Goal: Information Seeking & Learning: Find contact information

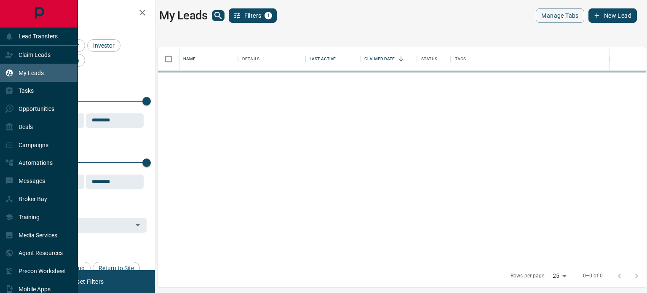
scroll to position [211, 481]
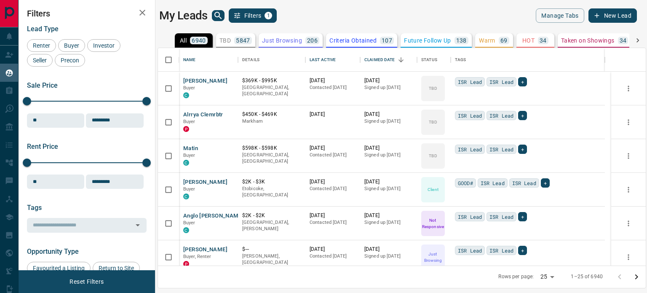
click at [238, 42] on p "5847" at bounding box center [243, 40] width 14 height 6
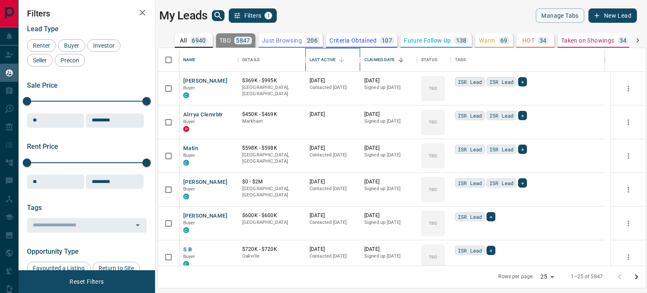
click at [334, 59] on div "Last Active" at bounding box center [323, 60] width 26 height 24
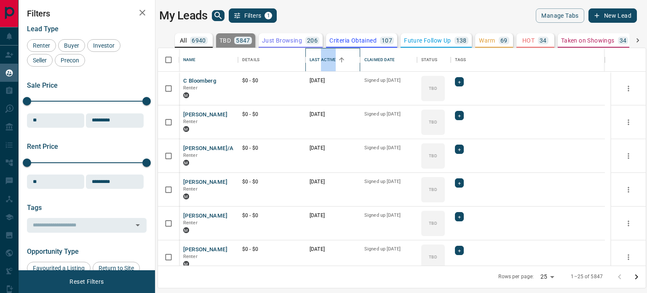
click at [333, 63] on div "Last Active" at bounding box center [323, 60] width 26 height 24
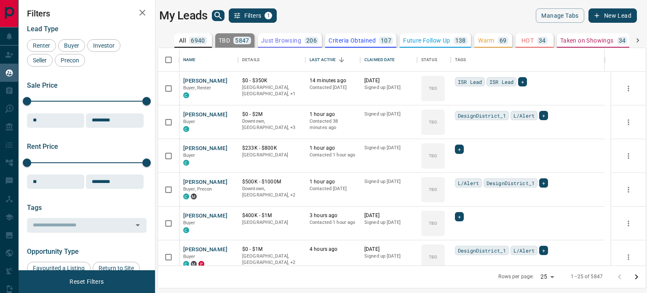
drag, startPoint x: 512, startPoint y: 34, endPoint x: 646, endPoint y: 139, distance: 170.7
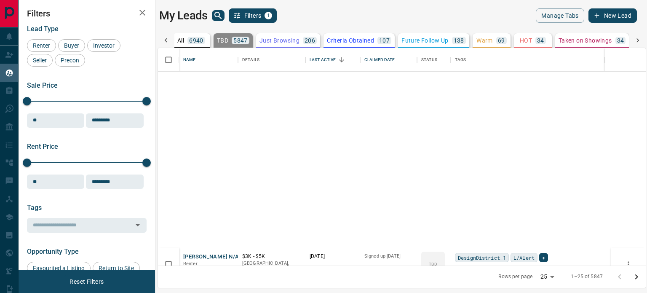
scroll to position [648, 0]
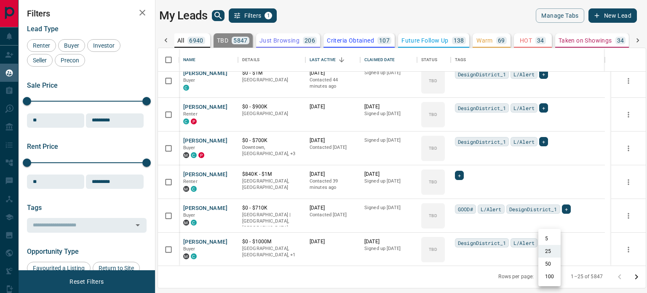
click at [556, 272] on body "Lead Transfers Claim Leads My Leads Tasks Opportunities Deals Campaigns Automat…" at bounding box center [323, 141] width 647 height 282
click at [549, 272] on li "100" at bounding box center [549, 276] width 22 height 13
type input "***"
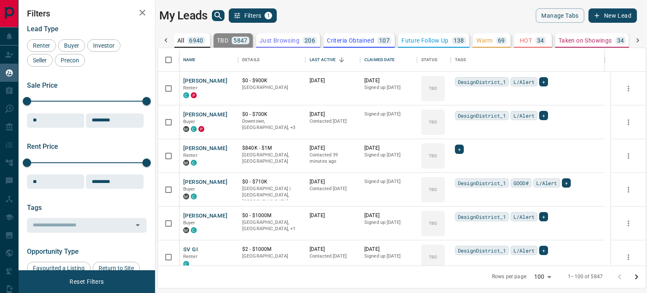
scroll to position [1095, 0]
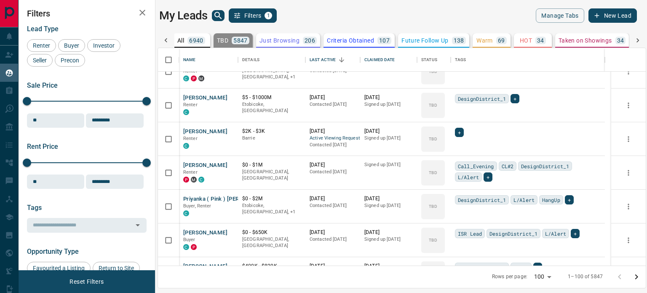
click at [635, 278] on icon "Go to next page" at bounding box center [636, 277] width 10 height 10
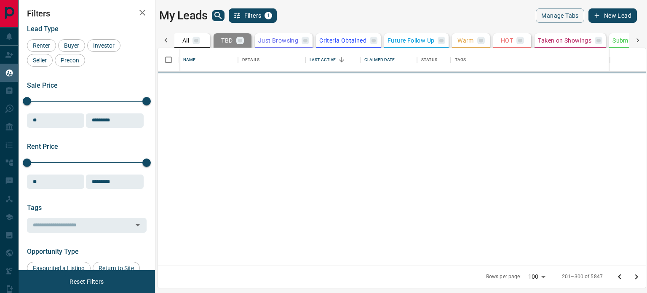
scroll to position [0, 0]
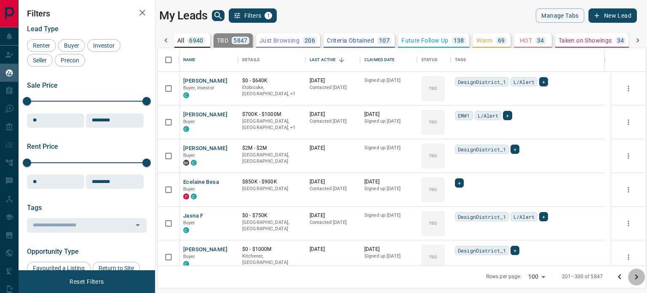
click at [635, 278] on icon "Go to next page" at bounding box center [636, 277] width 10 height 10
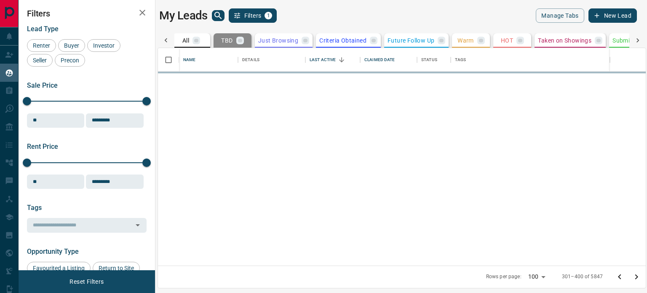
click at [635, 278] on icon "Go to next page" at bounding box center [636, 277] width 10 height 10
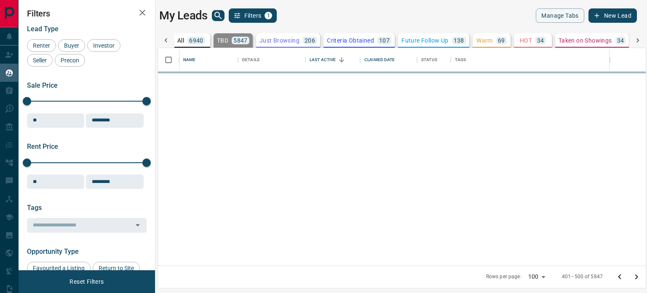
click at [635, 278] on icon "Go to next page" at bounding box center [636, 277] width 10 height 10
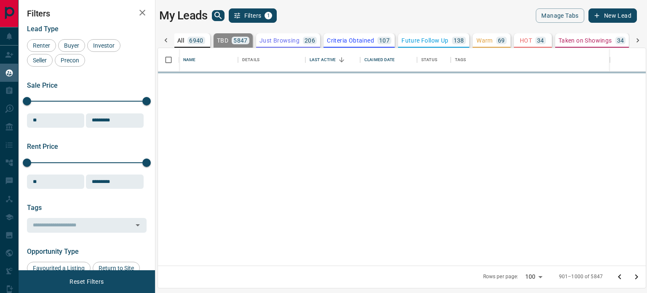
click at [635, 278] on icon "Go to next page" at bounding box center [636, 277] width 10 height 10
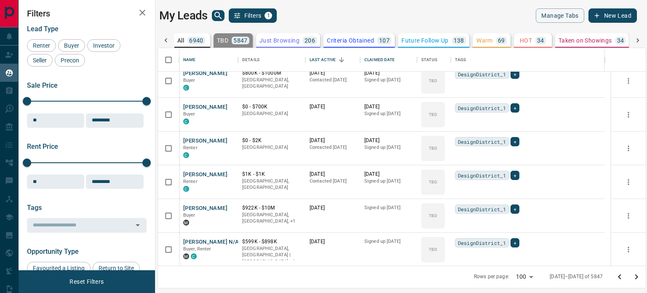
scroll to position [3175, 0]
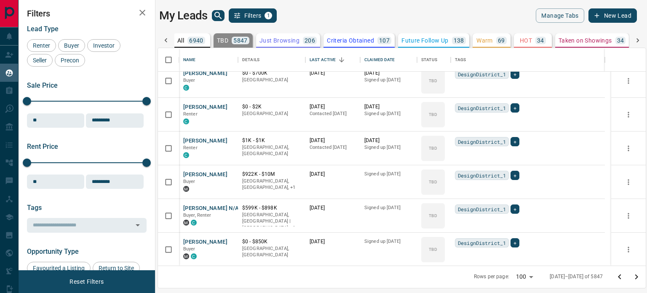
click at [629, 277] on button "Go to next page" at bounding box center [636, 276] width 17 height 17
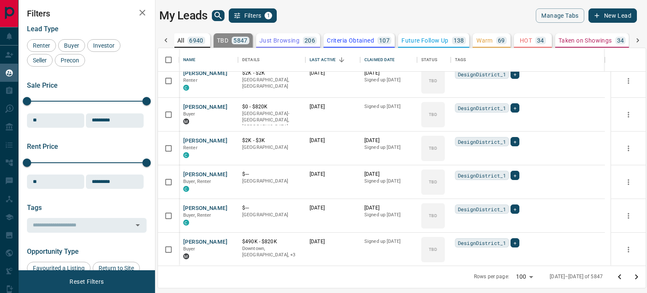
click at [639, 278] on icon "Go to next page" at bounding box center [636, 277] width 10 height 10
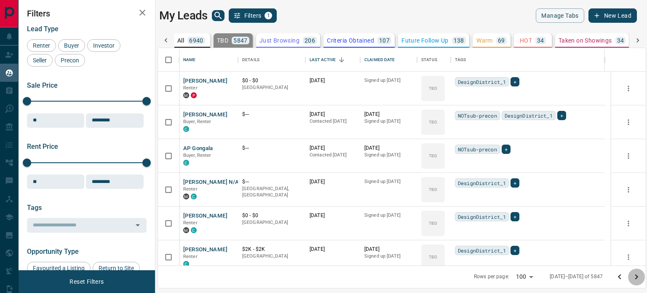
scroll to position [337, 0]
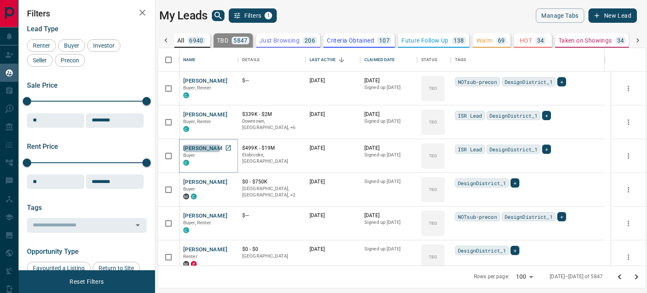
click at [201, 147] on button "[PERSON_NAME]" at bounding box center [205, 148] width 44 height 8
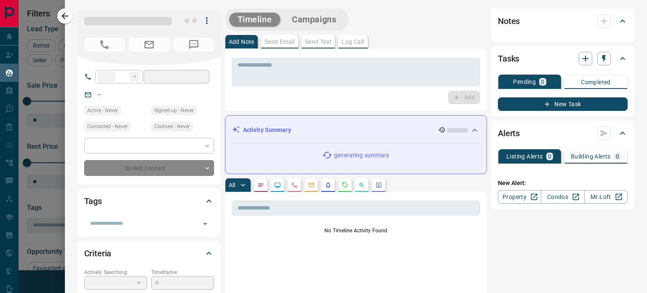
type input "**"
type input "**********"
type input "**"
type input "*********"
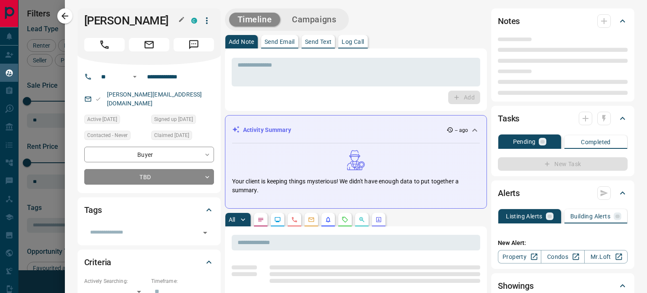
click at [95, 25] on h1 "[PERSON_NAME]" at bounding box center [131, 20] width 94 height 13
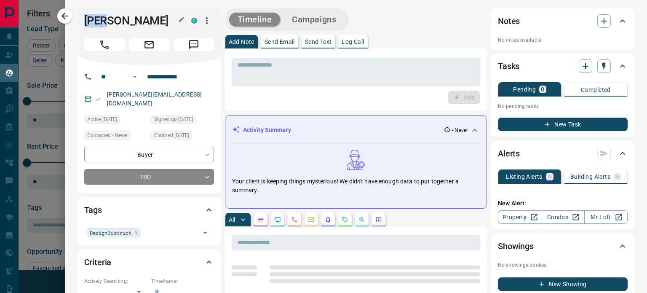
click at [95, 25] on h1 "[PERSON_NAME]" at bounding box center [131, 20] width 94 height 13
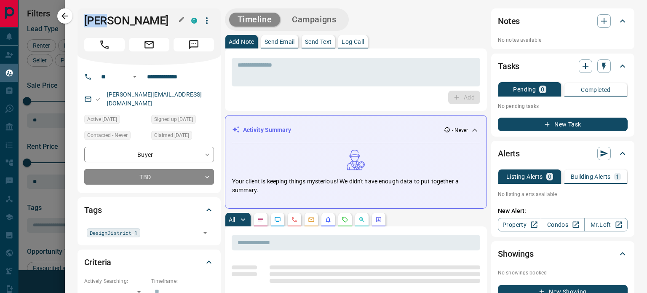
click at [118, 25] on h1 "[PERSON_NAME]" at bounding box center [131, 20] width 94 height 13
copy h1 "[PERSON_NAME]"
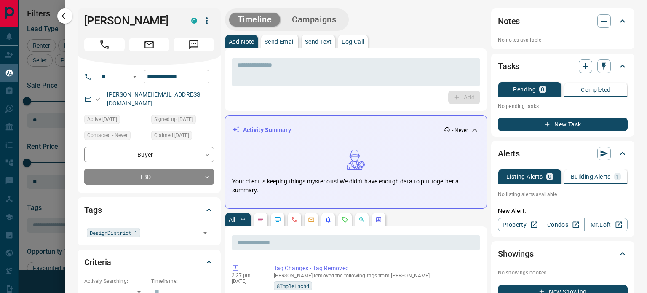
click at [187, 77] on input "**********" at bounding box center [177, 76] width 66 height 13
click at [185, 96] on div "[PERSON_NAME][EMAIL_ADDRESS][DOMAIN_NAME]" at bounding box center [149, 99] width 130 height 23
click at [185, 95] on div "[PERSON_NAME][EMAIL_ADDRESS][DOMAIN_NAME]" at bounding box center [149, 99] width 130 height 23
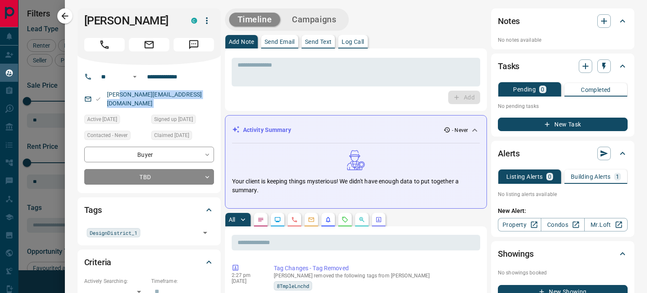
drag, startPoint x: 166, startPoint y: 95, endPoint x: 106, endPoint y: 94, distance: 59.8
click at [116, 95] on div "[PERSON_NAME][EMAIL_ADDRESS][DOMAIN_NAME]" at bounding box center [149, 99] width 130 height 23
copy link "[PERSON_NAME][EMAIL_ADDRESS][DOMAIN_NAME]"
click at [241, 149] on div "Your client is keeping things mysterious! We didn't have enough data to put tog…" at bounding box center [356, 172] width 248 height 58
click at [248, 155] on div "Your client is keeping things mysterious! We didn't have enough data to put tog…" at bounding box center [356, 172] width 248 height 45
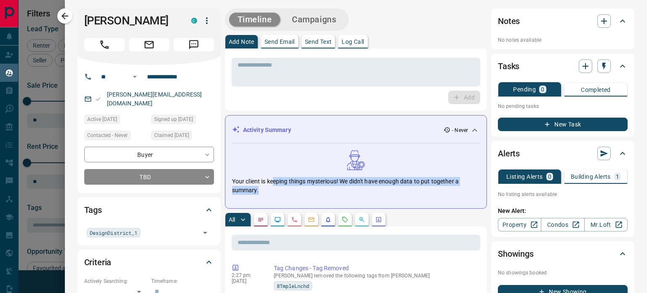
drag, startPoint x: 321, startPoint y: 187, endPoint x: 398, endPoint y: 190, distance: 76.3
click at [398, 190] on div "Your client is keeping things mysterious! We didn't have enough data to put tog…" at bounding box center [356, 172] width 248 height 45
click at [395, 192] on p "Your client is keeping things mysterious! We didn't have enough data to put tog…" at bounding box center [356, 186] width 248 height 18
drag, startPoint x: 381, startPoint y: 180, endPoint x: 293, endPoint y: 125, distance: 104.2
click at [305, 131] on div "Activity Summary - Never Your client is keeping things mysterious! We didn't ha…" at bounding box center [356, 161] width 262 height 93
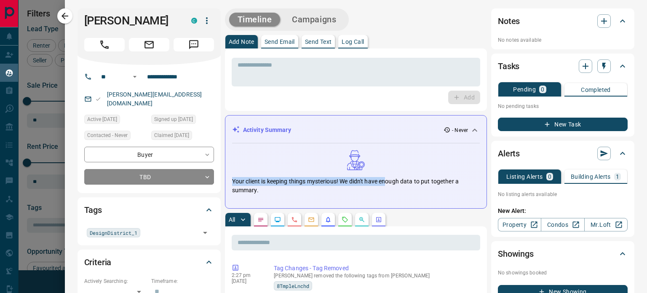
drag, startPoint x: 293, startPoint y: 125, endPoint x: 259, endPoint y: 122, distance: 33.4
click at [259, 121] on div "Activity Summary - Never Your client is keeping things mysterious! We didn't ha…" at bounding box center [356, 161] width 262 height 93
drag, startPoint x: 259, startPoint y: 122, endPoint x: 256, endPoint y: 129, distance: 8.1
click at [259, 123] on div "Activity Summary - Never" at bounding box center [356, 130] width 248 height 16
click at [256, 127] on div "Activity Summary - Never" at bounding box center [356, 130] width 248 height 16
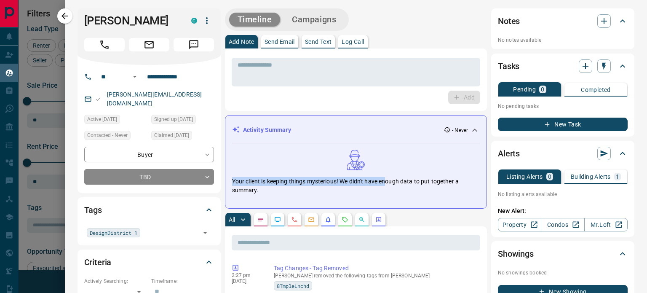
click at [385, 176] on div "Your client is keeping things mysterious! We didn't have enough data to put tog…" at bounding box center [356, 172] width 248 height 45
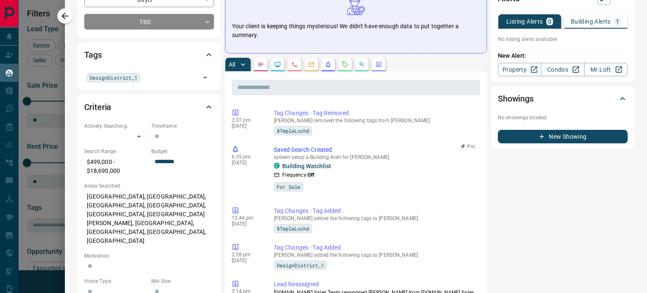
scroll to position [168, 0]
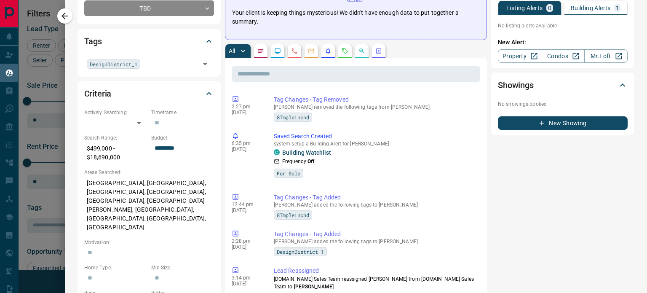
click at [181, 194] on p "[GEOGRAPHIC_DATA], [GEOGRAPHIC_DATA], [GEOGRAPHIC_DATA], [GEOGRAPHIC_DATA], [GE…" at bounding box center [149, 205] width 130 height 58
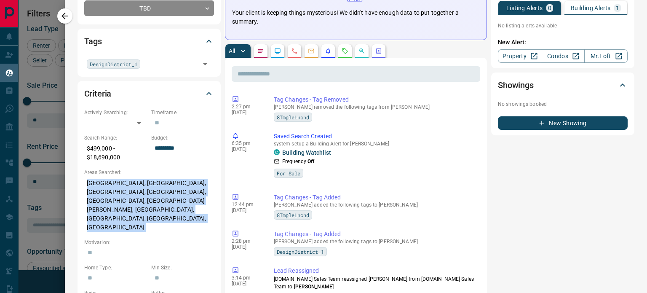
click at [181, 194] on p "[GEOGRAPHIC_DATA], [GEOGRAPHIC_DATA], [GEOGRAPHIC_DATA], [GEOGRAPHIC_DATA], [GE…" at bounding box center [149, 205] width 130 height 58
copy p "[GEOGRAPHIC_DATA], [GEOGRAPHIC_DATA], [GEOGRAPHIC_DATA], [GEOGRAPHIC_DATA], [GE…"
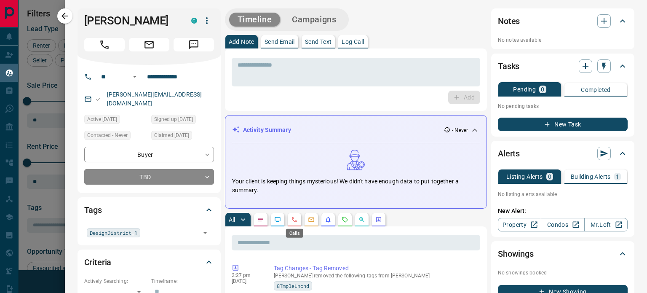
click at [294, 219] on icon "Calls" at bounding box center [294, 219] width 7 height 7
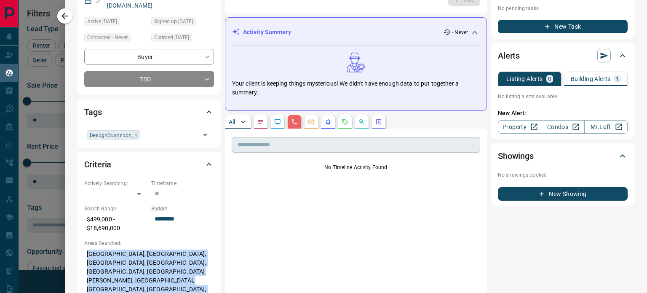
scroll to position [84, 0]
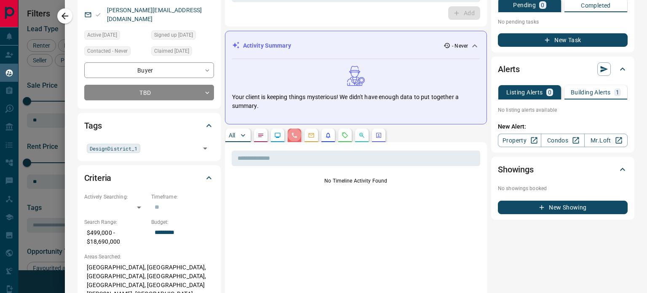
click at [43, 85] on div at bounding box center [323, 146] width 647 height 293
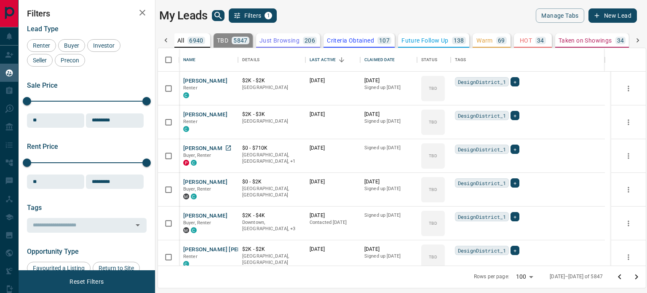
scroll to position [337, 0]
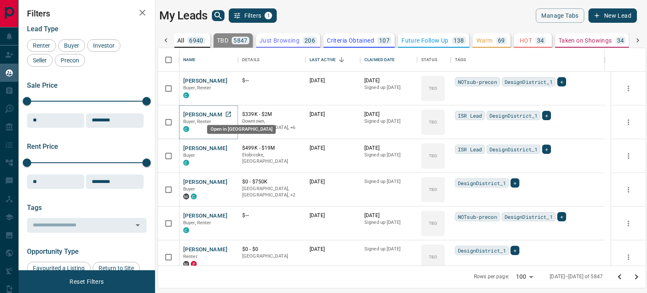
click at [230, 113] on icon "Open in New Tab" at bounding box center [228, 114] width 7 height 7
click at [314, 123] on div "[DATE]" at bounding box center [333, 122] width 46 height 23
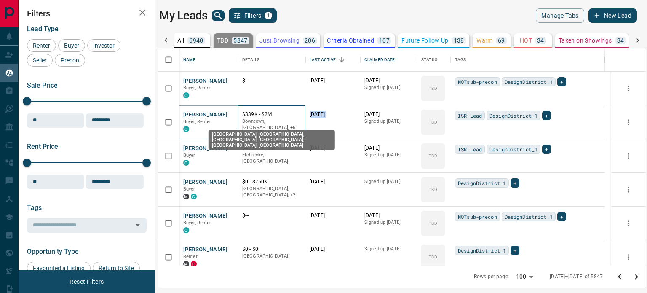
click at [282, 122] on p "Downtown, [GEOGRAPHIC_DATA], +6" at bounding box center [271, 124] width 59 height 13
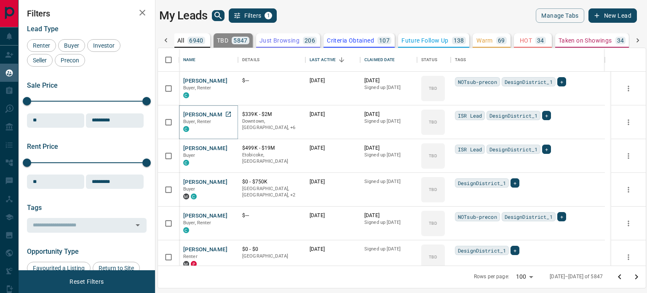
click at [186, 116] on button "[PERSON_NAME]" at bounding box center [205, 115] width 44 height 8
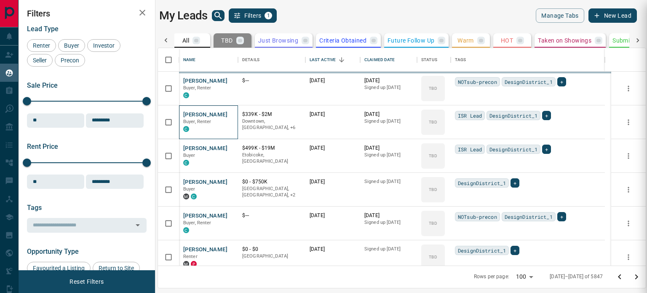
click at [200, 123] on span "Buyer, Renter" at bounding box center [197, 121] width 28 height 5
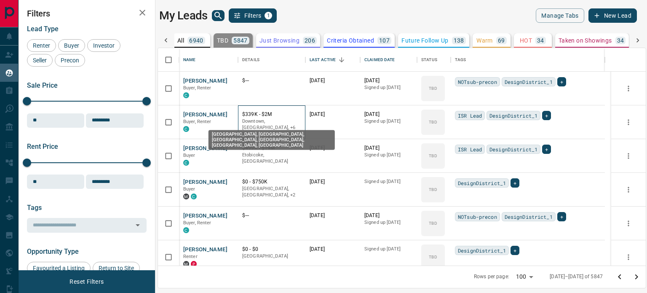
click at [248, 118] on p "Downtown, [GEOGRAPHIC_DATA], +6" at bounding box center [271, 124] width 59 height 13
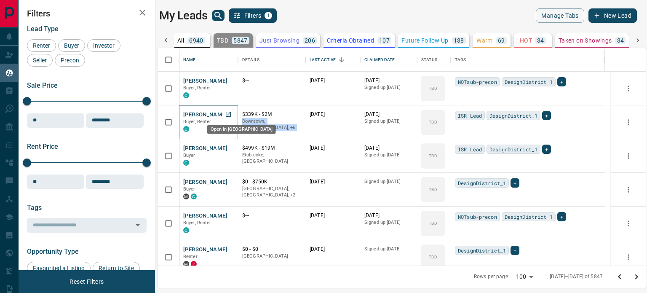
click at [231, 111] on icon "Open in New Tab" at bounding box center [228, 114] width 7 height 7
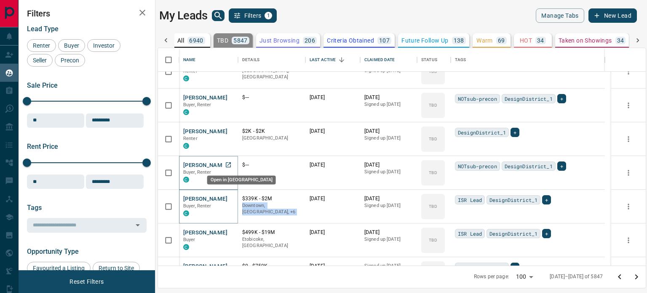
click at [229, 163] on icon "Open in New Tab" at bounding box center [228, 164] width 7 height 7
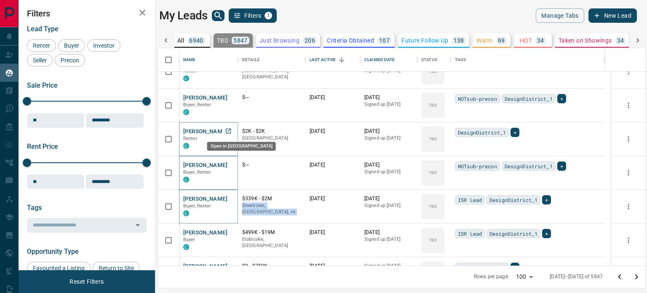
click at [228, 133] on icon "Open in New Tab" at bounding box center [228, 131] width 7 height 7
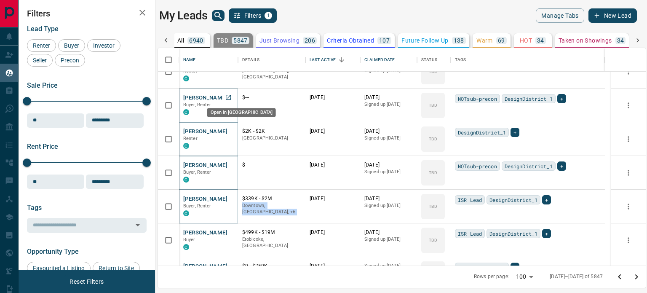
click at [232, 93] on link "Open in New Tab" at bounding box center [228, 97] width 11 height 11
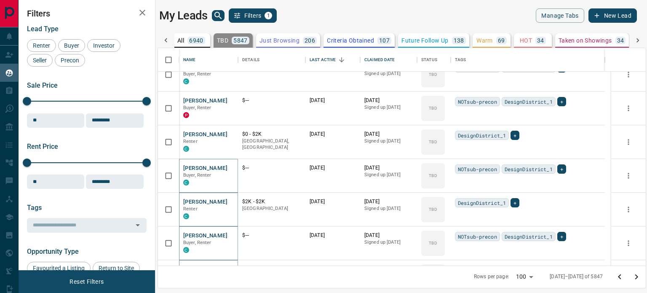
scroll to position [168, 0]
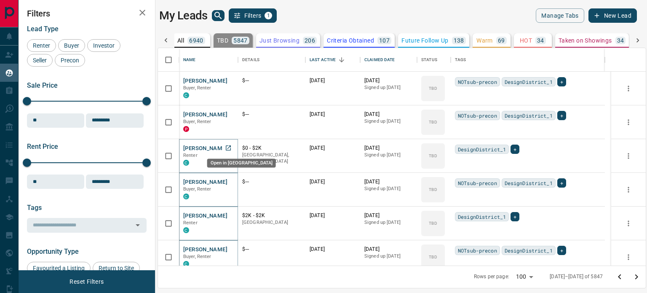
click at [227, 145] on icon "Open in New Tab" at bounding box center [228, 147] width 7 height 7
click at [229, 114] on icon "Open in New Tab" at bounding box center [228, 114] width 7 height 7
click at [229, 82] on icon "Open in New Tab" at bounding box center [228, 80] width 7 height 7
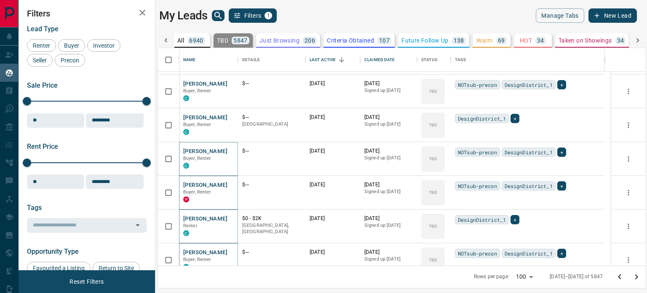
scroll to position [84, 0]
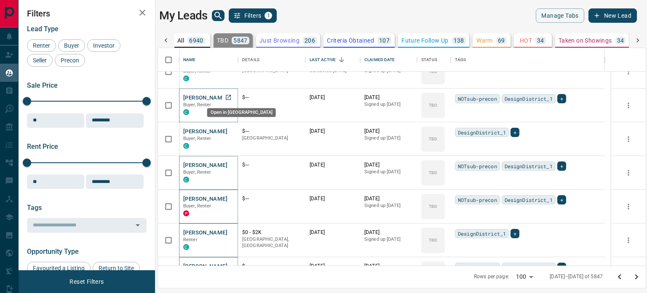
click at [230, 98] on icon "Open in New Tab" at bounding box center [228, 97] width 7 height 7
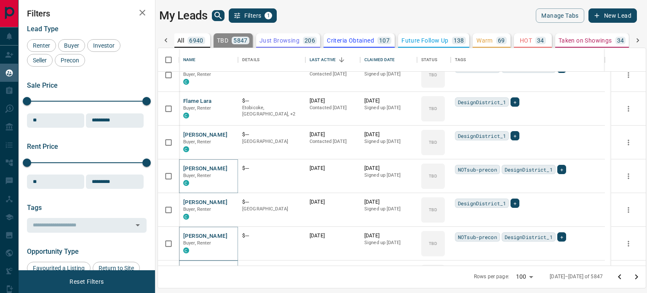
scroll to position [0, 0]
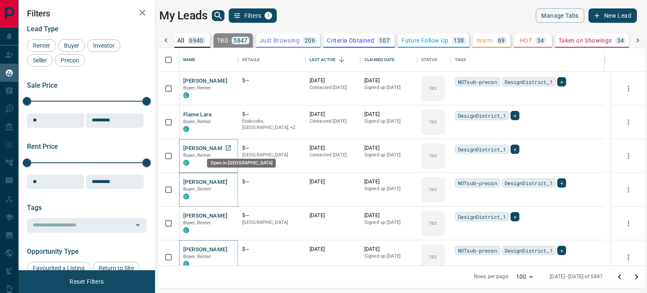
click at [227, 144] on icon "Open in New Tab" at bounding box center [228, 147] width 7 height 7
click at [232, 114] on link "Open in New Tab" at bounding box center [228, 114] width 11 height 11
click at [229, 79] on icon "Open in New Tab" at bounding box center [228, 80] width 5 height 5
click at [621, 276] on icon "Go to previous page" at bounding box center [619, 277] width 10 height 10
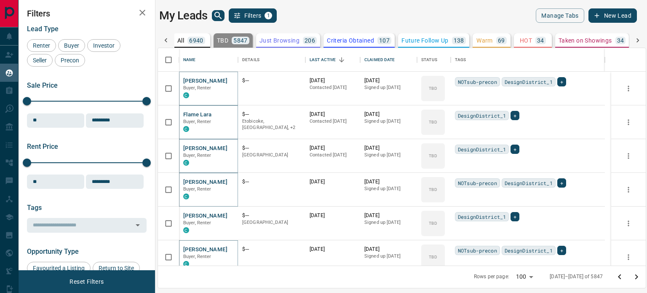
click at [621, 276] on icon "Go to previous page" at bounding box center [619, 277] width 10 height 10
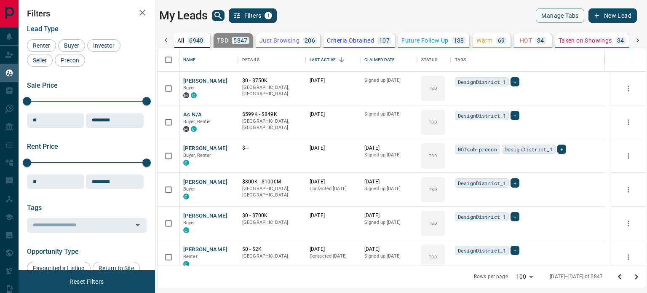
scroll to position [3175, 0]
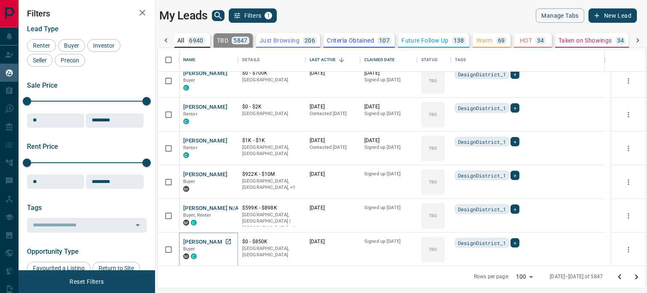
click at [227, 239] on icon "Open in New Tab" at bounding box center [228, 241] width 5 height 5
click at [229, 208] on icon "Open in New Tab" at bounding box center [228, 207] width 7 height 7
click at [232, 172] on link "Open in New Tab" at bounding box center [228, 173] width 11 height 11
click at [229, 139] on icon "Open in New Tab" at bounding box center [228, 140] width 7 height 7
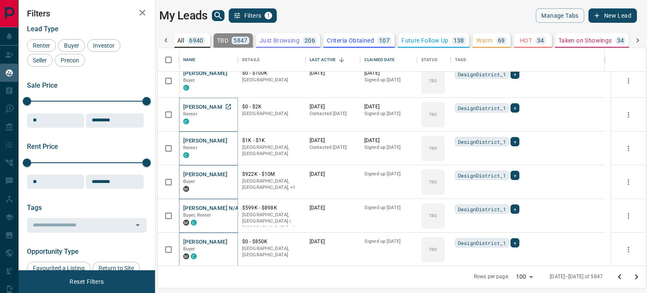
click at [227, 107] on icon "Open in New Tab" at bounding box center [228, 106] width 7 height 7
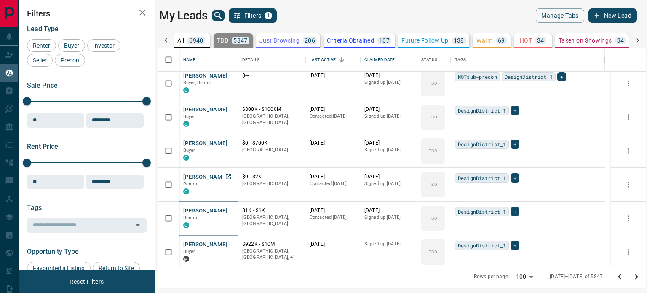
scroll to position [3090, 0]
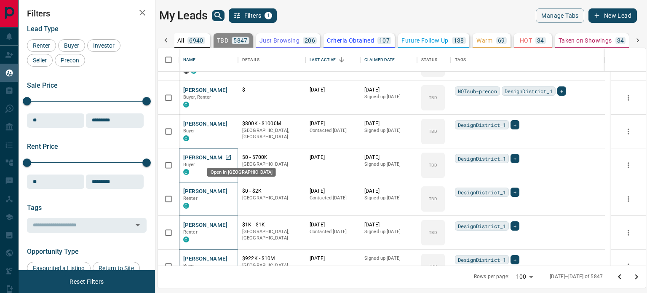
click at [225, 155] on icon "Open in New Tab" at bounding box center [228, 157] width 7 height 7
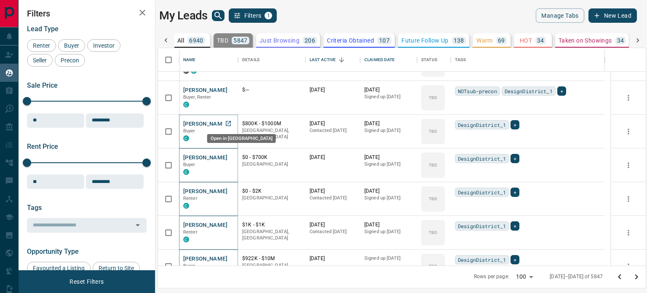
click at [228, 122] on icon "Open in New Tab" at bounding box center [228, 123] width 7 height 7
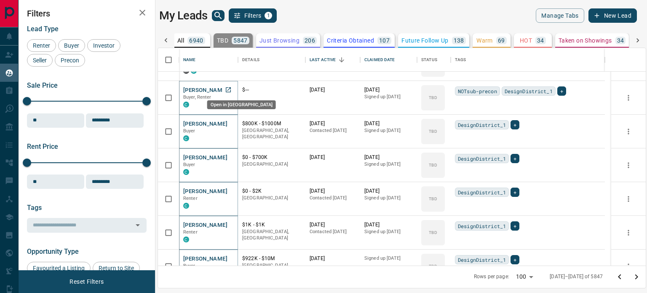
click at [229, 89] on icon "Open in New Tab" at bounding box center [228, 89] width 7 height 7
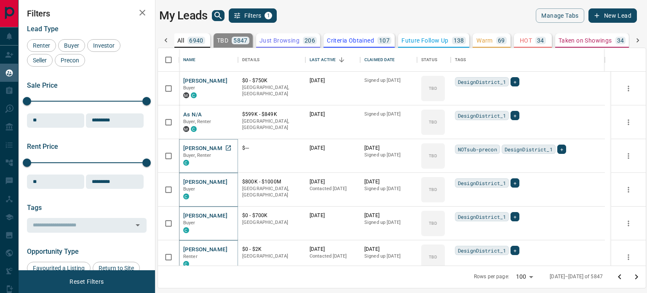
scroll to position [3006, 0]
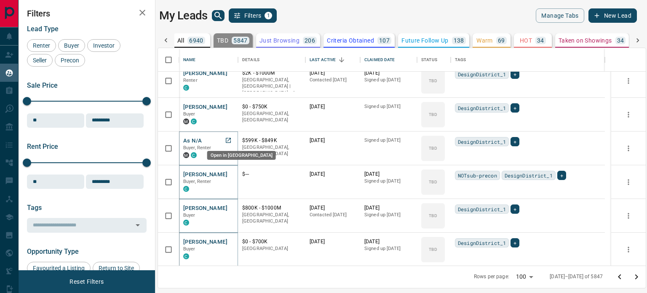
click at [227, 138] on icon "Open in New Tab" at bounding box center [228, 140] width 7 height 7
click at [227, 104] on icon "Open in New Tab" at bounding box center [228, 106] width 7 height 7
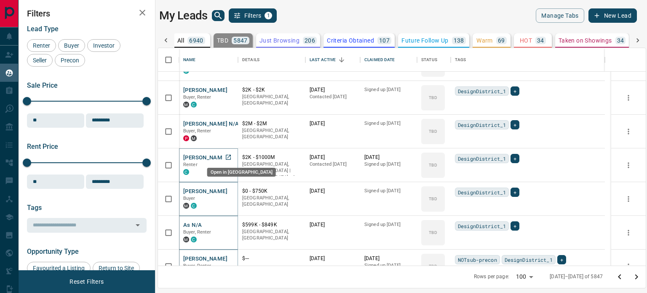
click at [229, 154] on icon "Open in New Tab" at bounding box center [228, 157] width 7 height 7
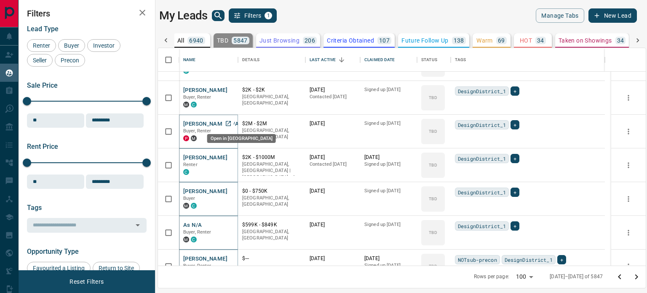
click at [227, 122] on icon "Open in New Tab" at bounding box center [228, 123] width 7 height 7
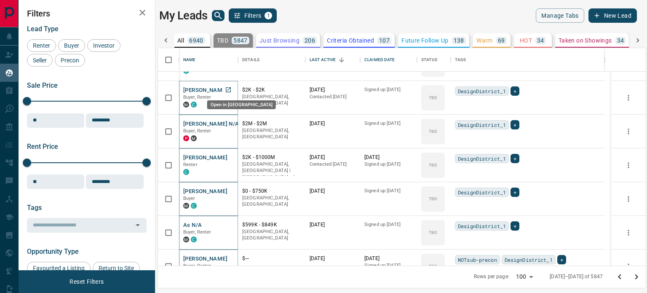
click at [231, 92] on icon "Open in New Tab" at bounding box center [228, 89] width 7 height 7
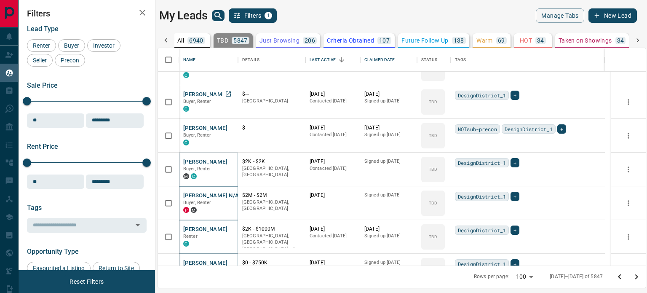
scroll to position [2838, 0]
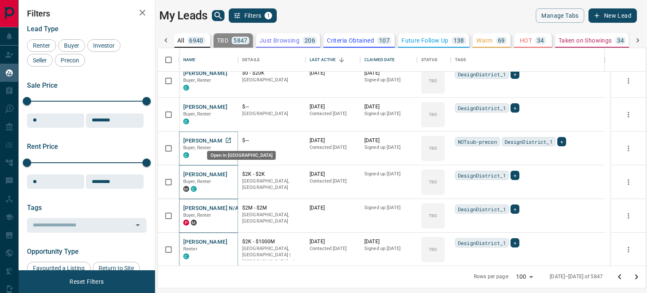
click at [230, 139] on icon "Open in New Tab" at bounding box center [228, 140] width 7 height 7
click at [227, 106] on icon "Open in New Tab" at bounding box center [228, 106] width 7 height 7
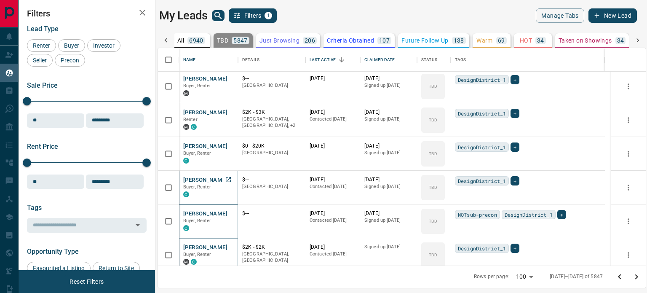
scroll to position [2753, 0]
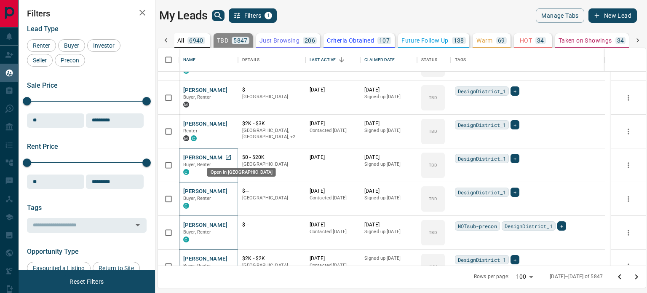
click at [231, 156] on icon "Open in New Tab" at bounding box center [228, 157] width 7 height 7
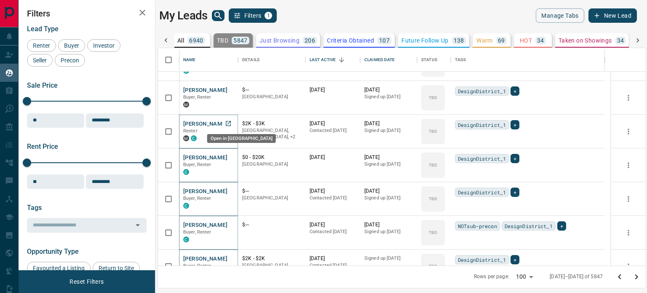
click at [229, 123] on icon "Open in New Tab" at bounding box center [228, 123] width 7 height 7
click at [226, 86] on icon "Open in New Tab" at bounding box center [228, 89] width 7 height 7
click at [227, 88] on icon "Open in New Tab" at bounding box center [228, 89] width 7 height 7
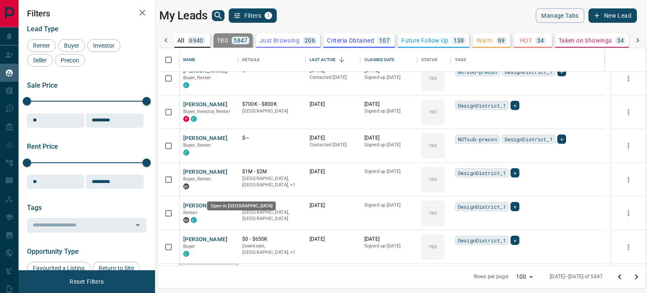
scroll to position [2585, 0]
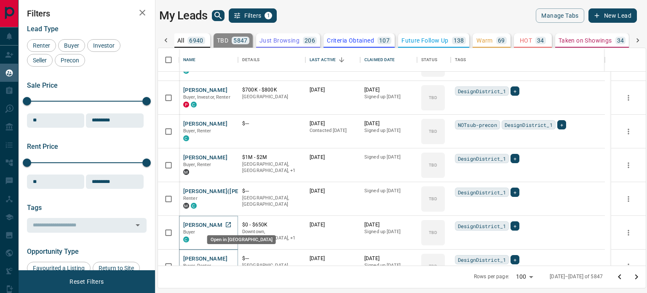
click at [231, 222] on icon "Open in New Tab" at bounding box center [228, 224] width 7 height 7
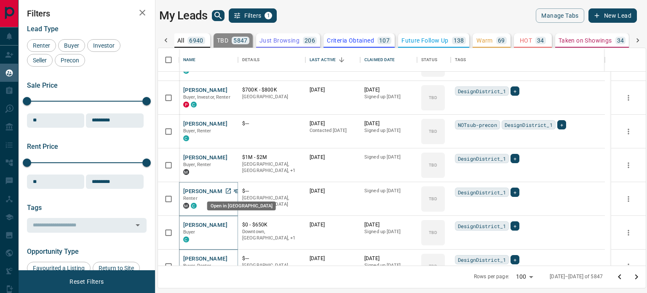
click at [232, 192] on link "Open in New Tab" at bounding box center [228, 190] width 11 height 11
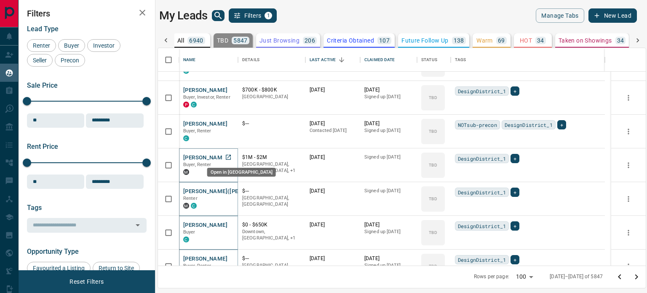
click at [230, 158] on icon "Open in New Tab" at bounding box center [228, 157] width 5 height 5
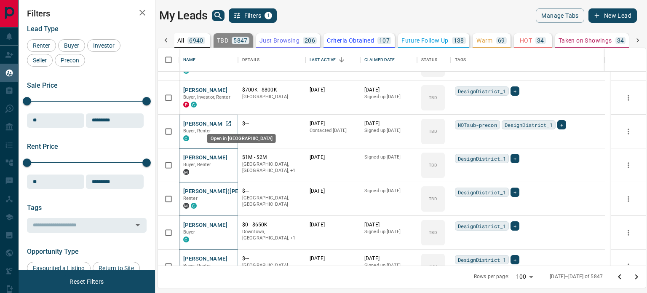
click at [230, 122] on icon "Open in New Tab" at bounding box center [228, 123] width 7 height 7
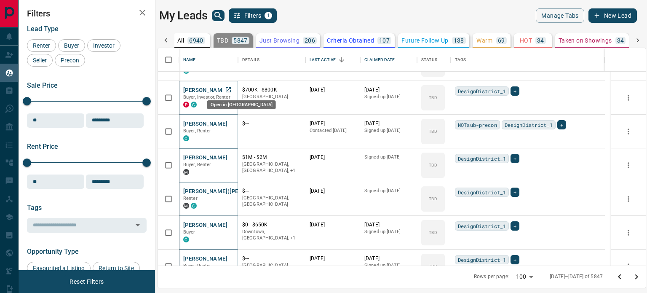
click at [230, 91] on icon "Open in New Tab" at bounding box center [228, 89] width 7 height 7
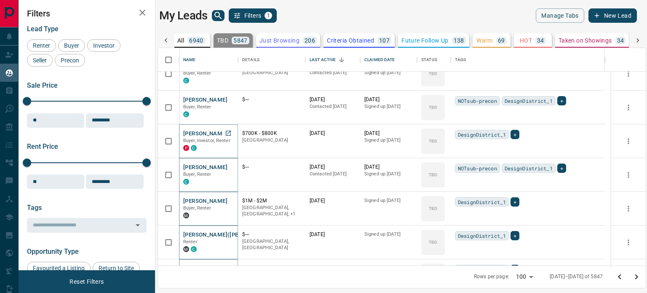
scroll to position [2501, 0]
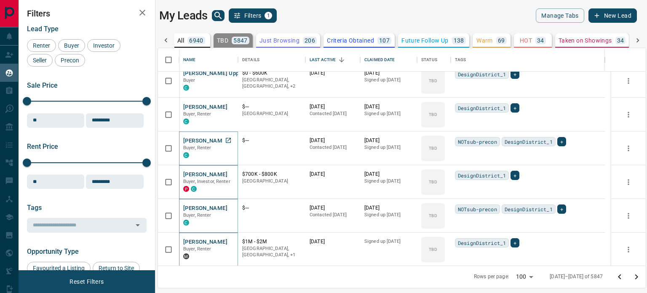
click at [229, 138] on icon "Open in New Tab" at bounding box center [228, 140] width 5 height 5
click at [229, 107] on icon "Open in New Tab" at bounding box center [228, 106] width 7 height 7
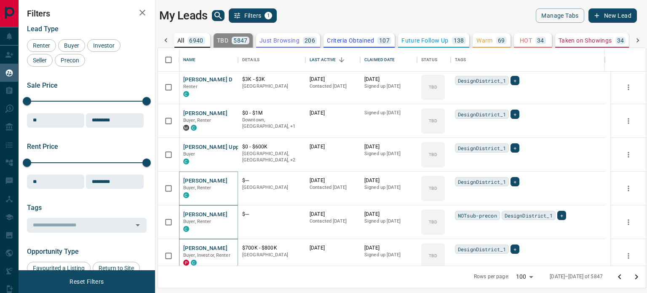
scroll to position [2417, 0]
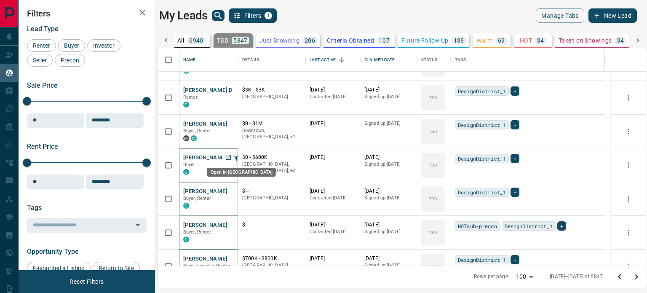
click at [231, 154] on icon "Open in New Tab" at bounding box center [228, 157] width 7 height 7
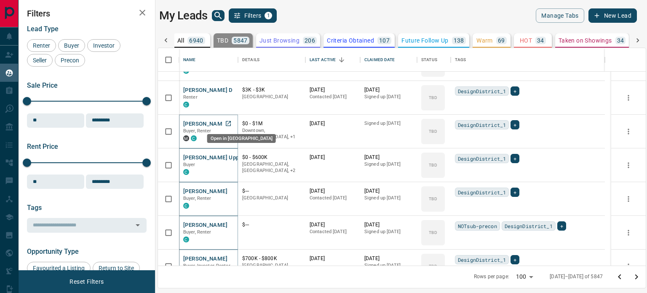
click at [230, 123] on icon "Open in New Tab" at bounding box center [228, 123] width 7 height 7
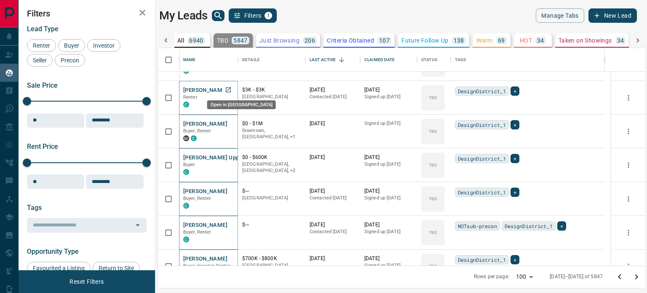
click at [229, 89] on icon "Open in New Tab" at bounding box center [228, 89] width 7 height 7
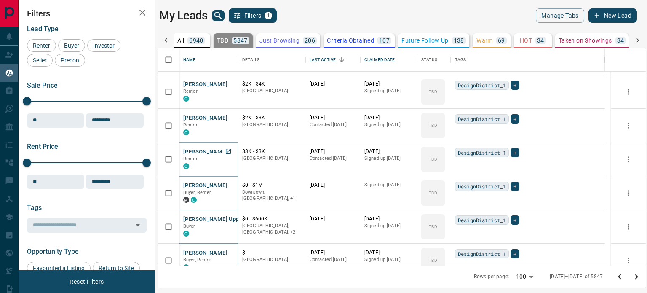
scroll to position [2332, 0]
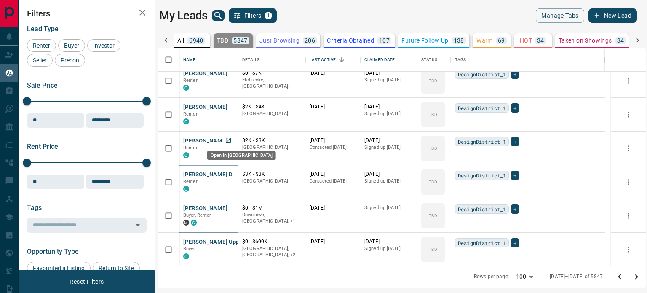
click at [228, 137] on icon "Open in New Tab" at bounding box center [228, 140] width 7 height 7
click at [226, 105] on icon "Open in New Tab" at bounding box center [228, 106] width 5 height 5
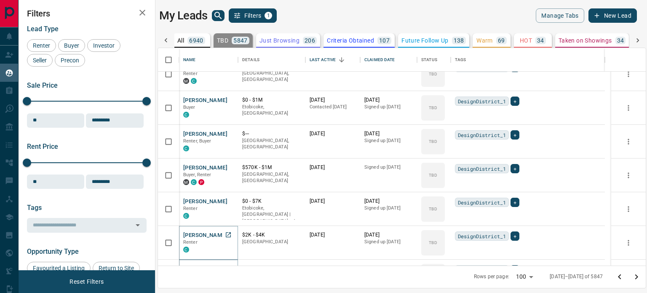
scroll to position [2164, 0]
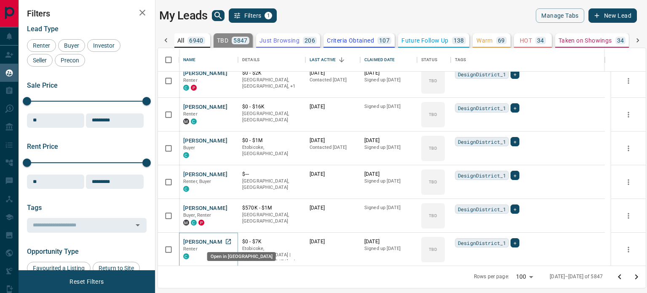
click at [231, 242] on icon "Open in New Tab" at bounding box center [228, 241] width 7 height 7
click at [231, 207] on icon "Open in New Tab" at bounding box center [228, 207] width 7 height 7
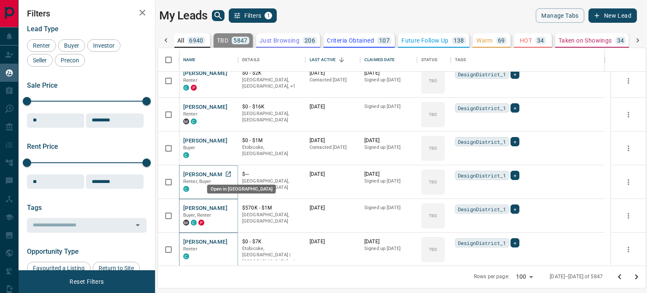
click at [226, 171] on icon "Open in New Tab" at bounding box center [228, 173] width 5 height 5
click at [227, 138] on icon "Open in New Tab" at bounding box center [228, 140] width 7 height 7
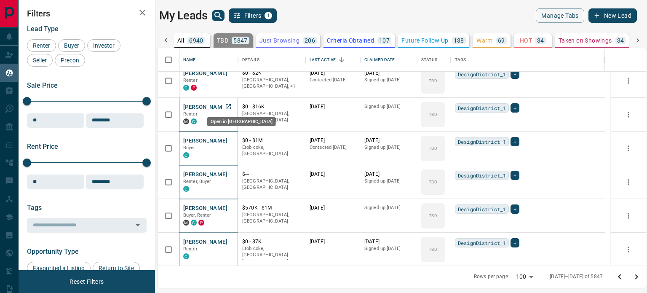
click at [227, 105] on icon "Open in New Tab" at bounding box center [228, 106] width 7 height 7
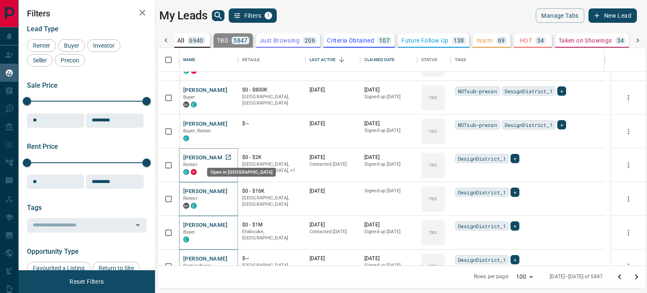
click at [229, 156] on icon "Open in New Tab" at bounding box center [228, 157] width 7 height 7
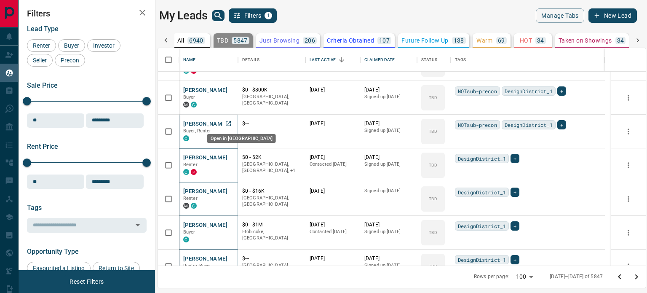
click at [231, 122] on icon "Open in New Tab" at bounding box center [228, 123] width 7 height 7
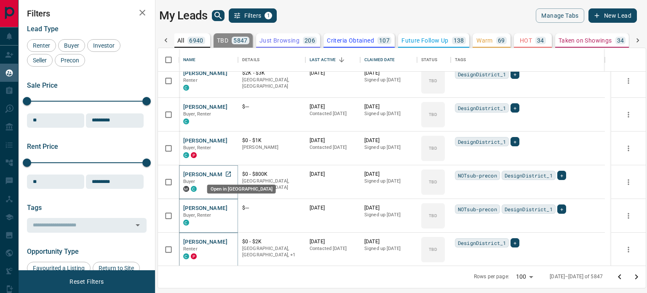
click at [229, 172] on icon "Open in New Tab" at bounding box center [228, 173] width 5 height 5
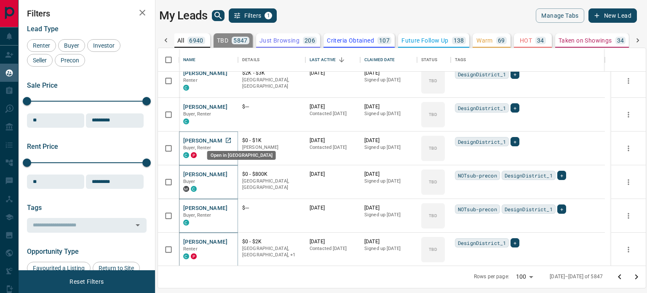
click at [231, 141] on icon "Open in New Tab" at bounding box center [228, 140] width 7 height 7
click at [231, 106] on icon "Open in New Tab" at bounding box center [228, 106] width 7 height 7
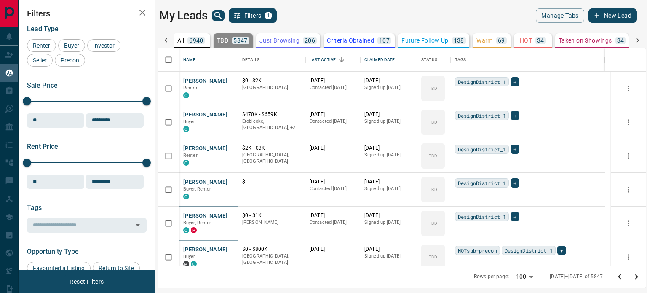
scroll to position [1911, 0]
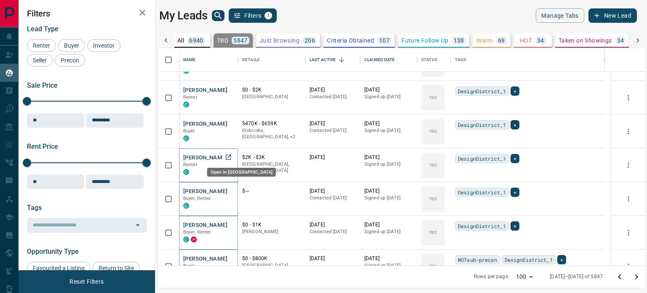
click at [231, 154] on icon "Open in New Tab" at bounding box center [228, 157] width 7 height 7
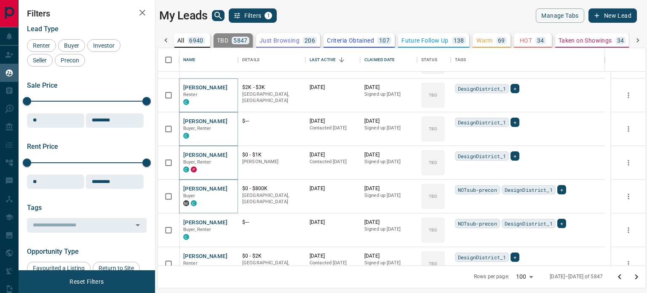
scroll to position [1995, 0]
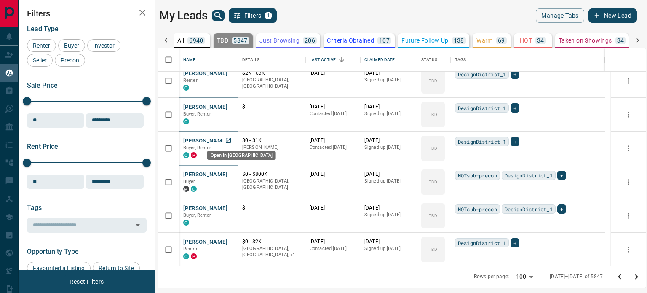
click at [225, 138] on icon "Open in New Tab" at bounding box center [228, 140] width 7 height 7
click at [229, 107] on icon "Open in New Tab" at bounding box center [228, 106] width 7 height 7
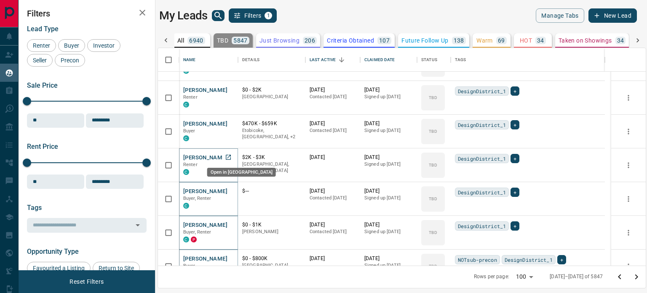
click at [230, 155] on icon "Open in New Tab" at bounding box center [228, 157] width 5 height 5
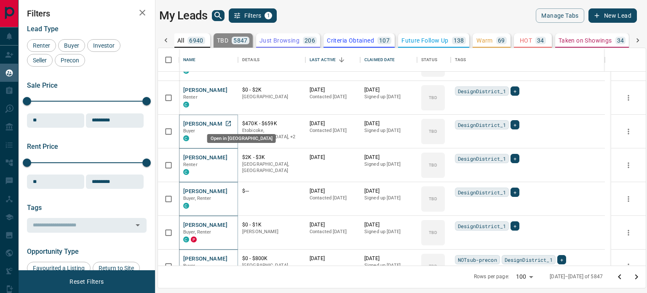
click at [229, 121] on icon "Open in New Tab" at bounding box center [228, 123] width 7 height 7
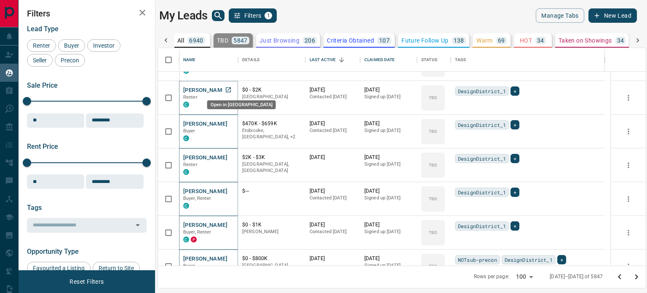
click at [230, 90] on icon "Open in New Tab" at bounding box center [228, 89] width 7 height 7
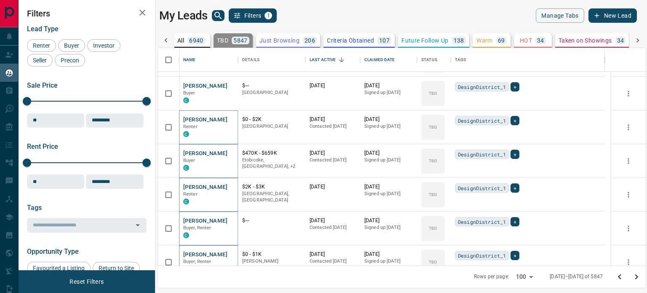
scroll to position [1827, 0]
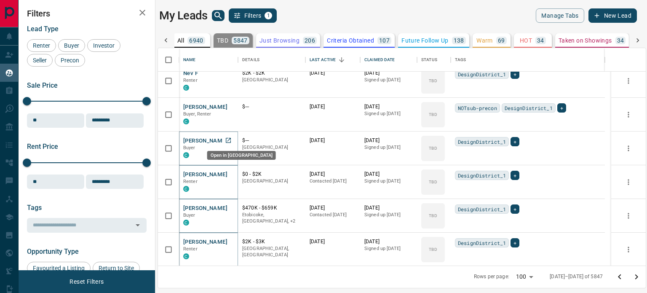
click at [229, 139] on icon "Open in New Tab" at bounding box center [228, 140] width 5 height 5
click at [230, 106] on icon "Open in New Tab" at bounding box center [228, 106] width 7 height 7
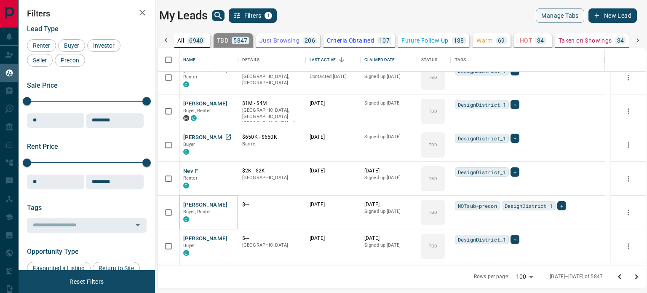
scroll to position [1743, 0]
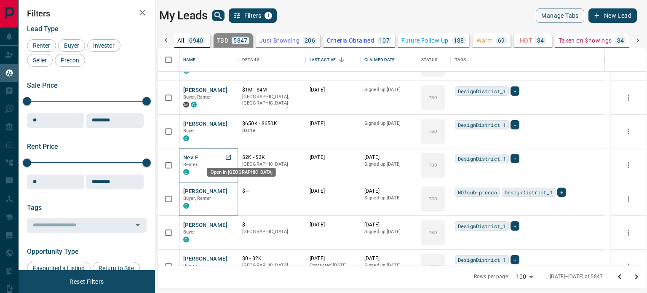
click at [227, 156] on icon "Open in New Tab" at bounding box center [228, 157] width 5 height 5
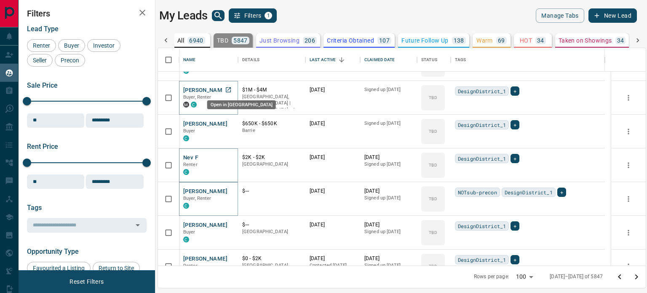
click at [230, 88] on icon "Open in New Tab" at bounding box center [228, 89] width 7 height 7
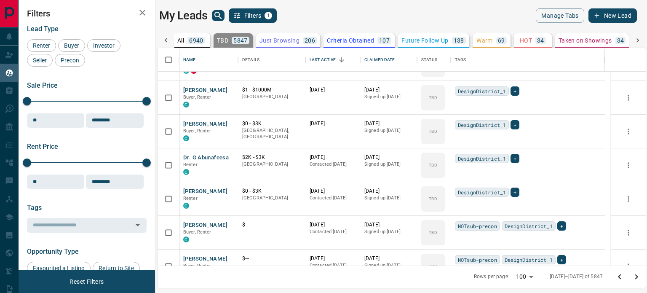
scroll to position [0, 0]
